Goal: Navigation & Orientation: Understand site structure

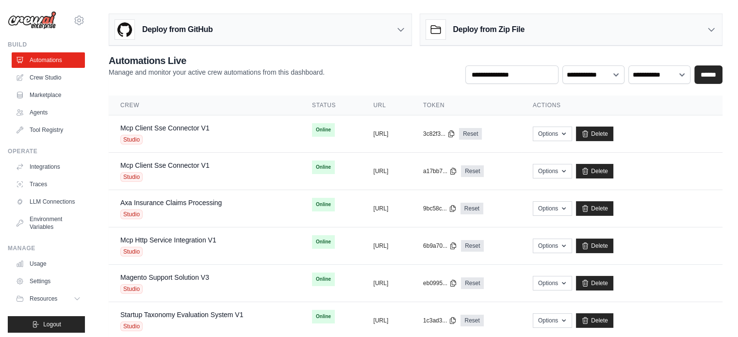
click at [42, 29] on img at bounding box center [32, 20] width 49 height 18
click at [49, 17] on img at bounding box center [32, 20] width 49 height 18
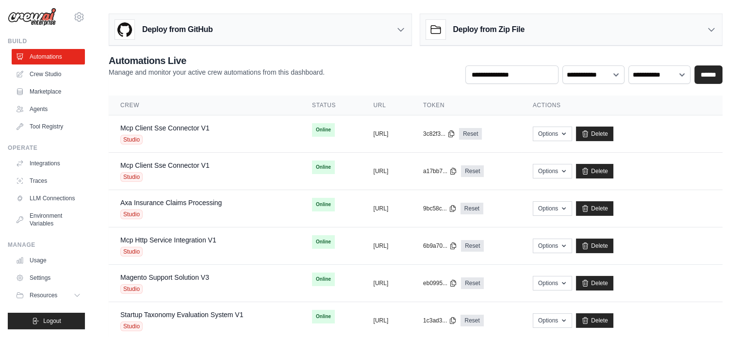
scroll to position [11, 0]
click at [56, 197] on link "LLM Connections" at bounding box center [49, 199] width 73 height 16
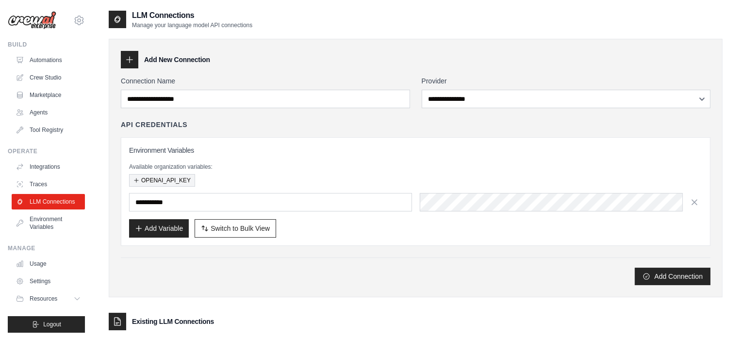
click at [178, 184] on button "OPENAI_API_KEY" at bounding box center [162, 180] width 66 height 13
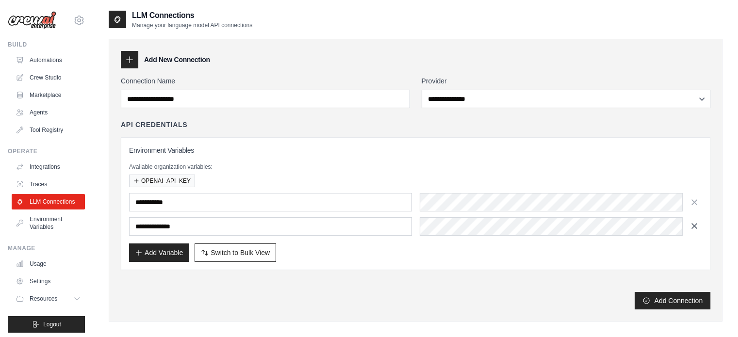
click at [696, 226] on icon "button" at bounding box center [694, 226] width 10 height 10
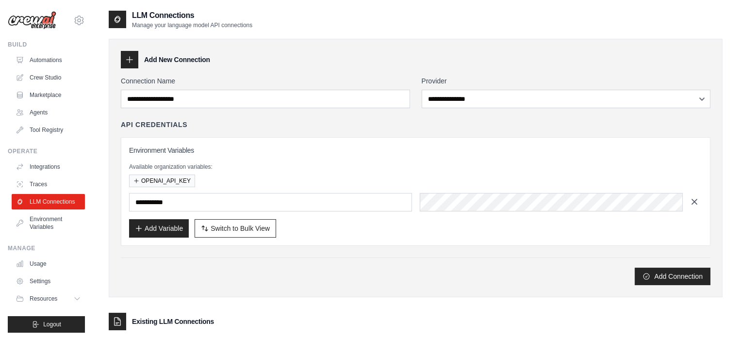
click at [694, 201] on icon "button" at bounding box center [694, 201] width 5 height 5
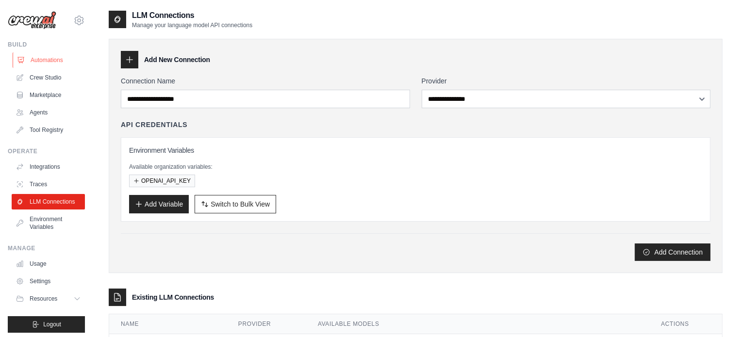
click at [44, 59] on link "Automations" at bounding box center [49, 60] width 73 height 16
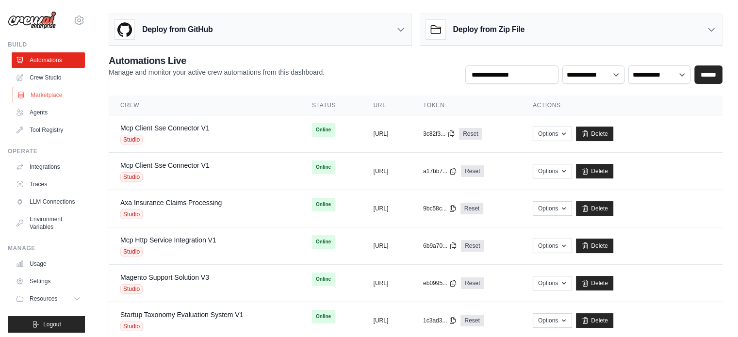
click at [48, 100] on link "Marketplace" at bounding box center [49, 95] width 73 height 16
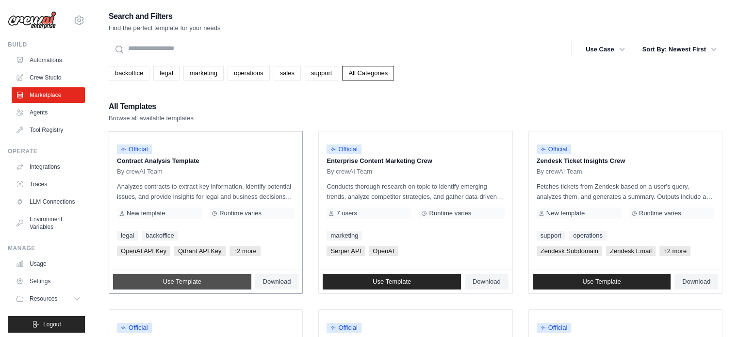
drag, startPoint x: 200, startPoint y: 279, endPoint x: 208, endPoint y: 281, distance: 8.5
click at [201, 279] on span "Use Template" at bounding box center [182, 282] width 38 height 8
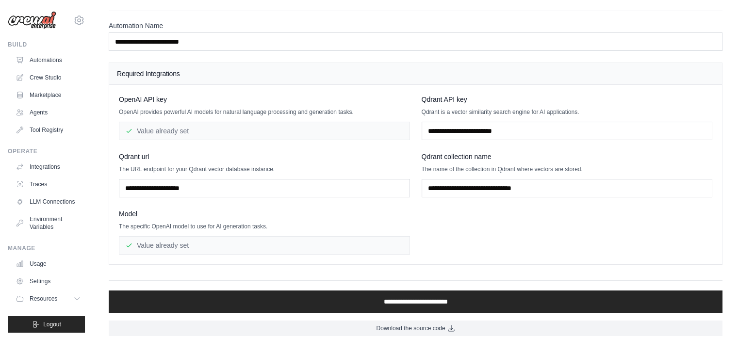
scroll to position [39, 0]
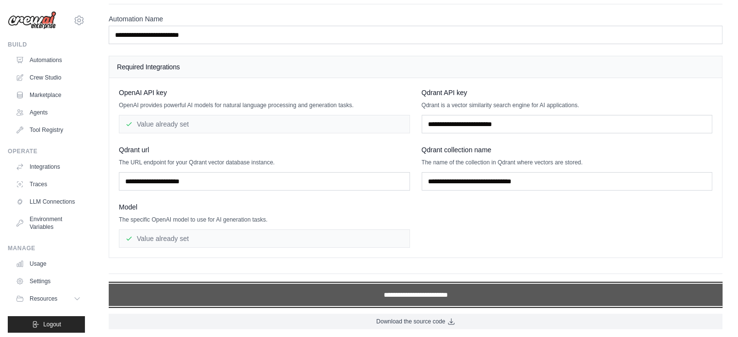
click at [433, 293] on input "**********" at bounding box center [416, 295] width 614 height 22
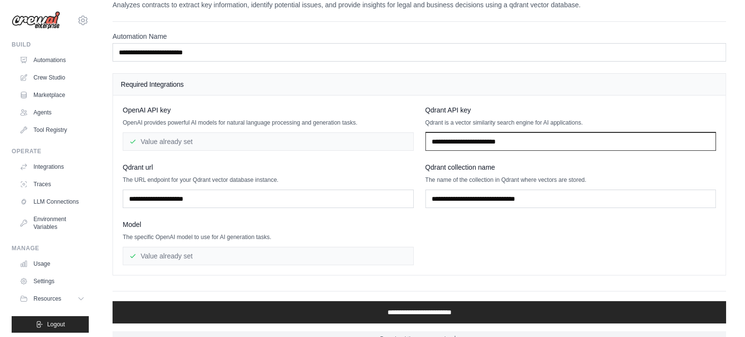
scroll to position [0, 0]
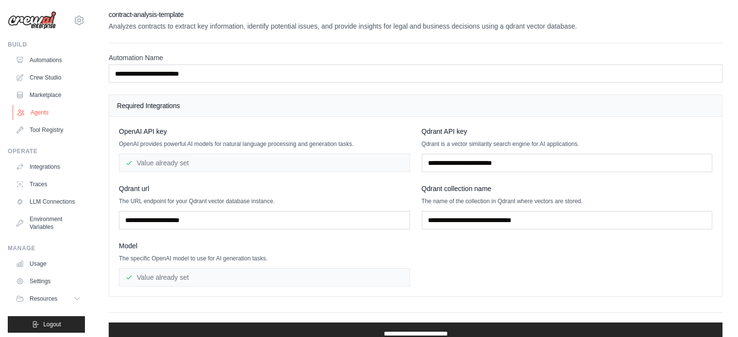
click at [46, 113] on link "Agents" at bounding box center [49, 113] width 73 height 16
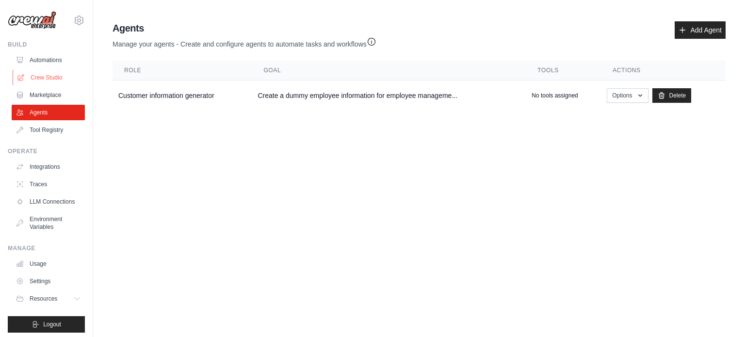
click at [52, 77] on link "Crew Studio" at bounding box center [49, 78] width 73 height 16
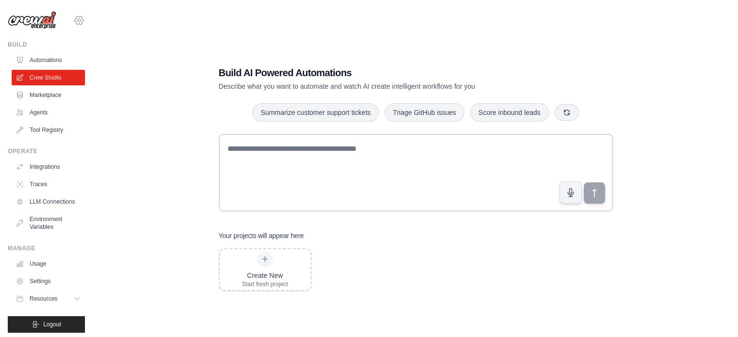
click at [73, 25] on icon at bounding box center [79, 21] width 12 height 12
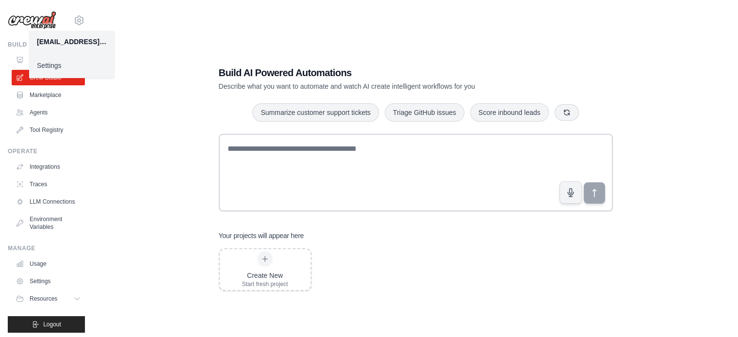
click at [60, 68] on link "Settings" at bounding box center [71, 65] width 85 height 17
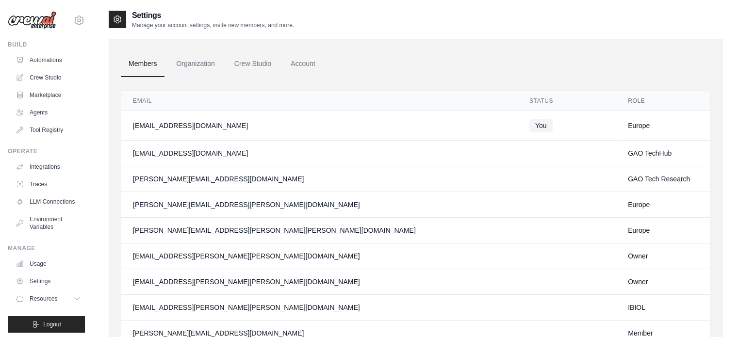
click at [182, 230] on div "daniel.kerr@emeal.nttdata.com" at bounding box center [319, 231] width 373 height 10
copy div "emeal"
click at [206, 205] on div "chloe.mendis@emeal.nttdata.com" at bounding box center [319, 205] width 373 height 10
drag, startPoint x: 206, startPoint y: 205, endPoint x: 239, endPoint y: 201, distance: 33.2
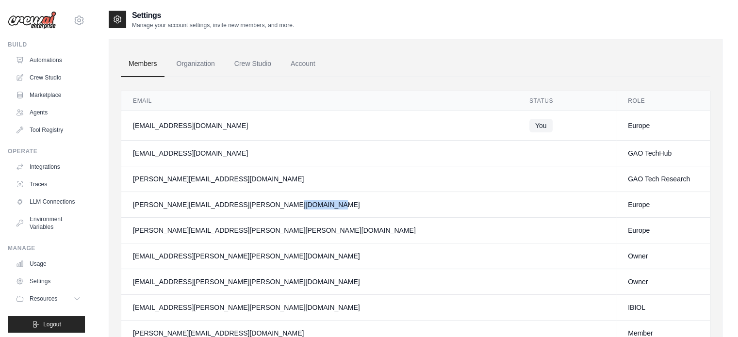
click at [239, 201] on div "chloe.mendis@emeal.nttdata.com" at bounding box center [319, 205] width 373 height 10
click at [210, 54] on link "Organization" at bounding box center [195, 64] width 54 height 26
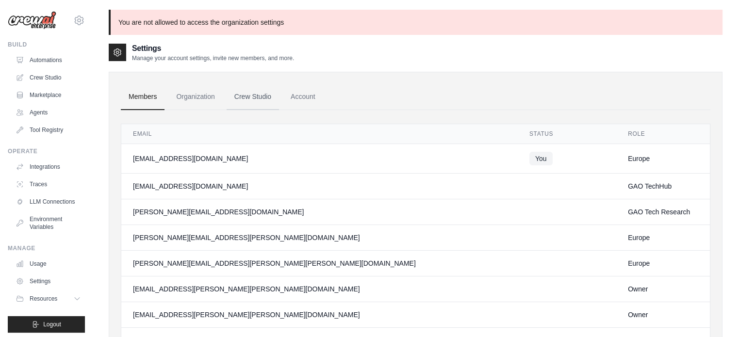
click at [246, 89] on link "Crew Studio" at bounding box center [253, 97] width 52 height 26
click at [308, 95] on link "Account" at bounding box center [303, 97] width 40 height 26
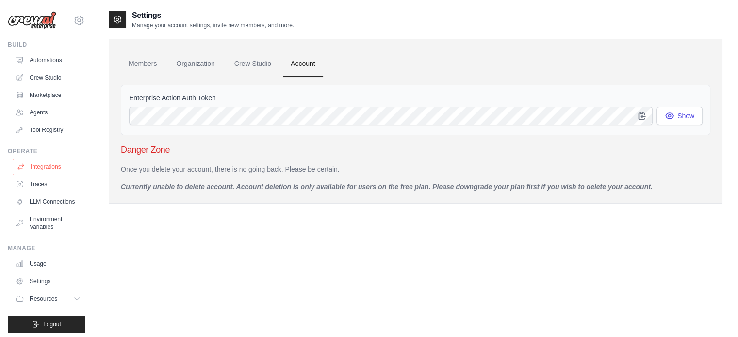
click at [49, 164] on link "Integrations" at bounding box center [49, 167] width 73 height 16
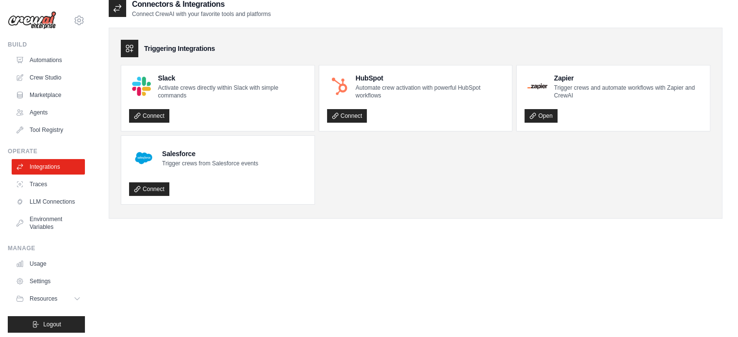
scroll to position [19, 0]
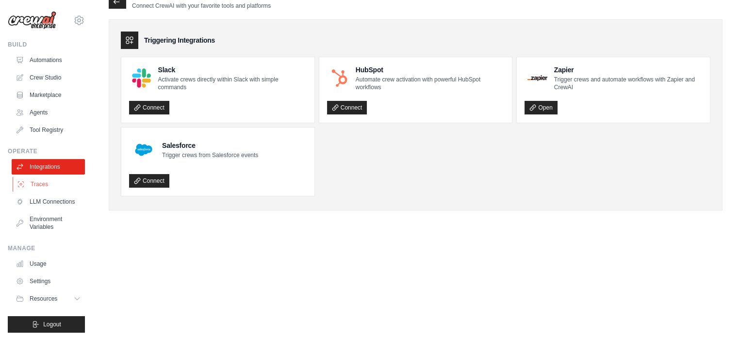
click at [45, 185] on link "Traces" at bounding box center [49, 185] width 73 height 16
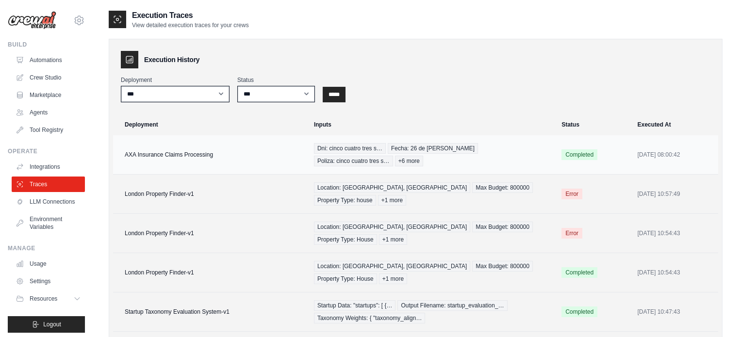
click at [186, 159] on td "AXA Insurance Claims Processing" at bounding box center [210, 154] width 195 height 39
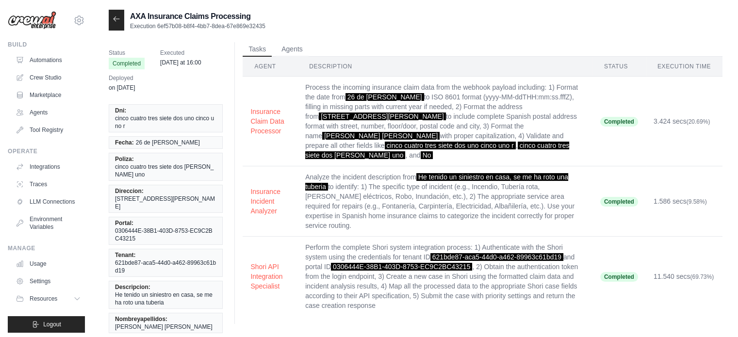
drag, startPoint x: 179, startPoint y: 14, endPoint x: 287, endPoint y: 16, distance: 107.7
click at [280, 15] on div "AXA Insurance Claims Processing Execution 6ef57b08-b8f4-4bb7-8dea-67e869e32435" at bounding box center [416, 20] width 614 height 21
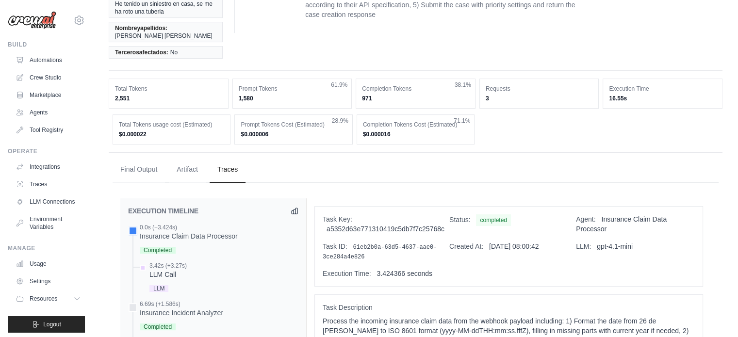
scroll to position [11, 0]
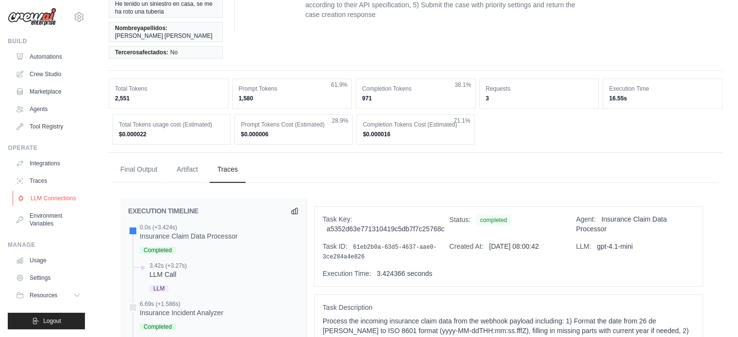
click at [54, 195] on link "LLM Connections" at bounding box center [49, 199] width 73 height 16
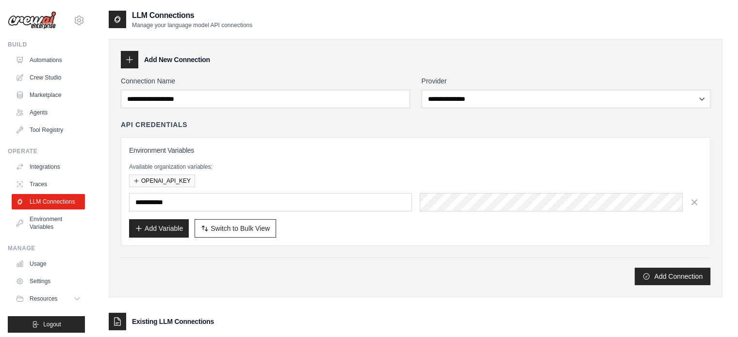
click at [56, 210] on link "LLM Connections" at bounding box center [48, 202] width 73 height 16
click at [61, 101] on link "Marketplace" at bounding box center [48, 95] width 73 height 16
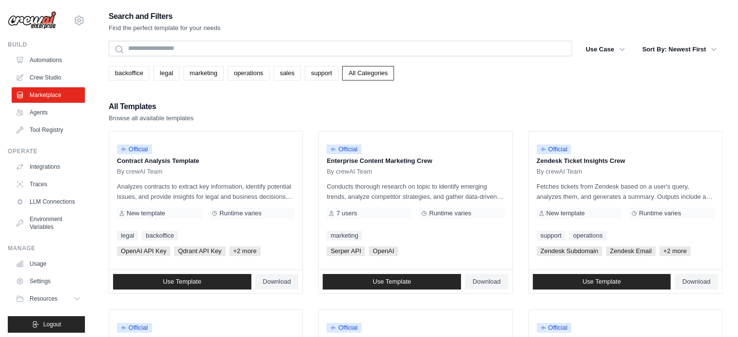
click at [56, 113] on link "Agents" at bounding box center [48, 113] width 73 height 16
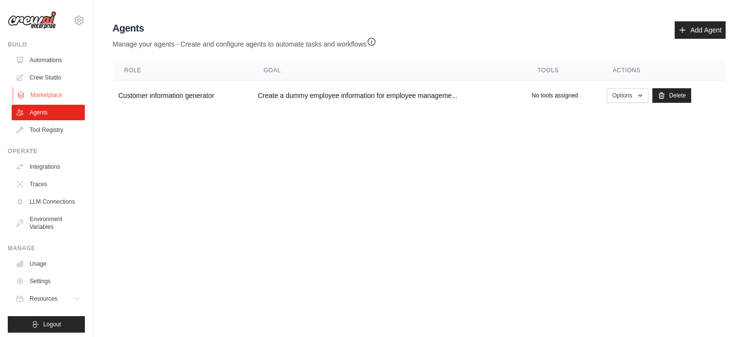
click at [47, 97] on link "Marketplace" at bounding box center [49, 95] width 73 height 16
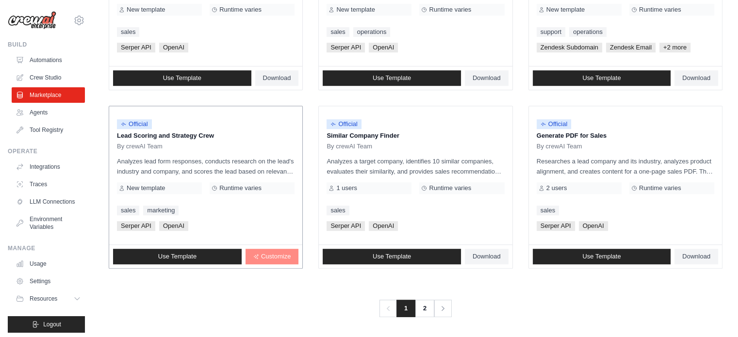
scroll to position [512, 0]
